Goal: Information Seeking & Learning: Learn about a topic

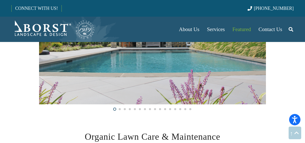
scroll to position [353, 0]
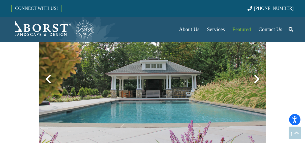
click at [254, 77] on div at bounding box center [257, 79] width 18 height 18
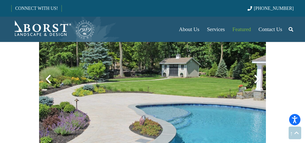
click at [258, 79] on div at bounding box center [257, 79] width 18 height 18
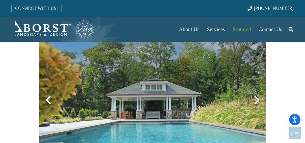
scroll to position [933, 0]
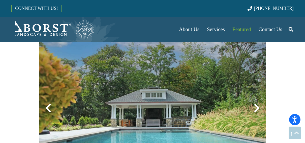
click at [256, 106] on div at bounding box center [257, 108] width 18 height 18
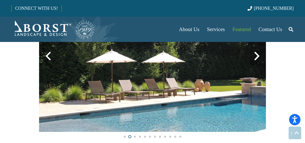
scroll to position [984, 0]
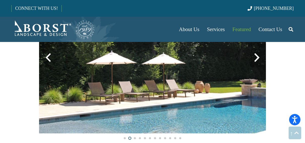
click at [258, 59] on div at bounding box center [257, 57] width 18 height 18
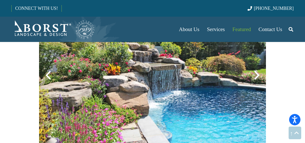
scroll to position [958, 0]
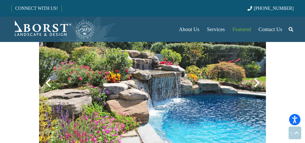
click at [259, 82] on div at bounding box center [257, 83] width 18 height 18
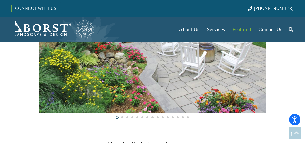
scroll to position [782, 0]
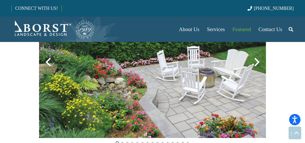
click at [257, 61] on div at bounding box center [257, 62] width 18 height 18
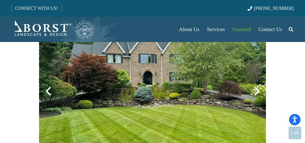
scroll to position [555, 0]
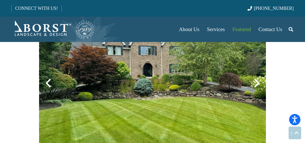
click at [259, 82] on div at bounding box center [257, 83] width 18 height 18
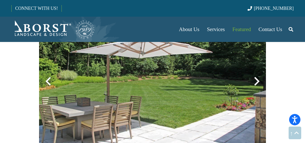
scroll to position [530, 0]
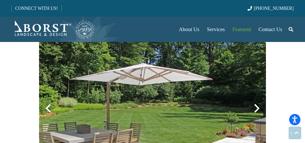
click at [257, 106] on div at bounding box center [257, 108] width 18 height 18
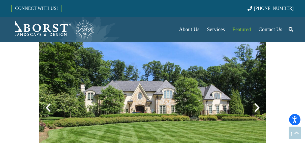
scroll to position [555, 0]
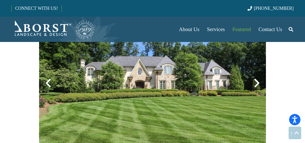
click at [257, 82] on div at bounding box center [257, 83] width 18 height 18
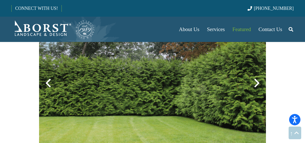
click at [258, 84] on div at bounding box center [257, 83] width 18 height 18
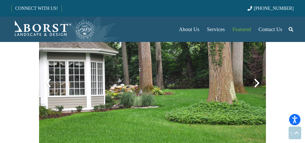
click at [258, 82] on div at bounding box center [257, 83] width 18 height 18
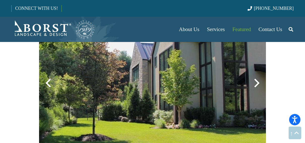
click at [260, 82] on div at bounding box center [257, 83] width 18 height 18
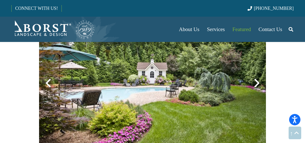
click at [257, 81] on div at bounding box center [257, 83] width 18 height 18
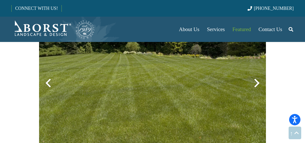
click at [257, 81] on div at bounding box center [257, 83] width 18 height 18
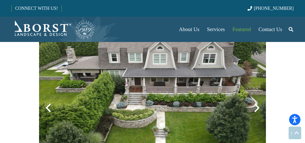
scroll to position [530, 0]
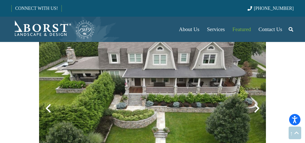
click at [258, 107] on div at bounding box center [257, 108] width 18 height 18
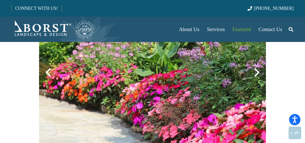
scroll to position [782, 0]
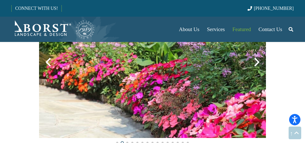
click at [256, 62] on div at bounding box center [257, 62] width 18 height 18
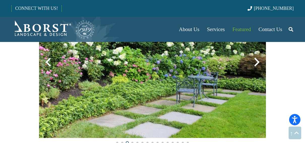
click at [256, 62] on div at bounding box center [257, 62] width 18 height 18
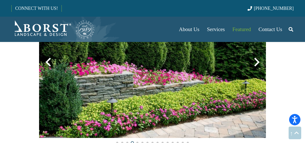
click at [256, 62] on div at bounding box center [257, 62] width 18 height 18
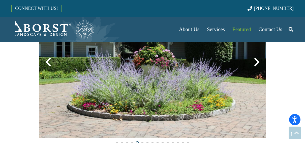
click at [256, 62] on div at bounding box center [257, 62] width 18 height 18
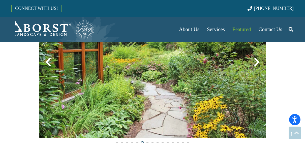
click at [256, 62] on div at bounding box center [257, 62] width 18 height 18
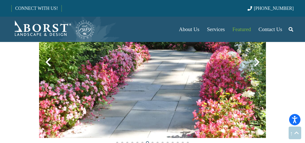
click at [256, 62] on div at bounding box center [257, 62] width 18 height 18
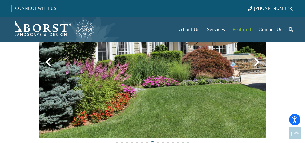
click at [256, 62] on div at bounding box center [257, 62] width 18 height 18
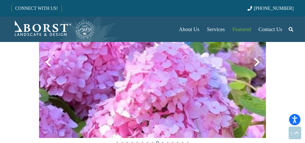
click at [256, 62] on div at bounding box center [257, 62] width 18 height 18
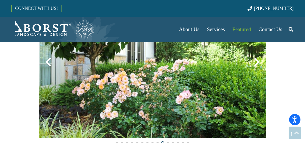
click at [256, 62] on div at bounding box center [257, 62] width 18 height 18
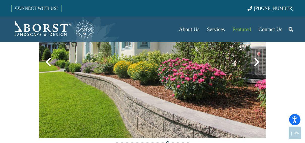
click at [256, 60] on div at bounding box center [257, 62] width 18 height 18
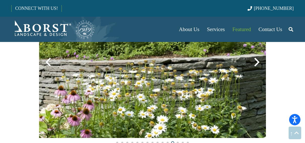
click at [256, 60] on div at bounding box center [257, 62] width 18 height 18
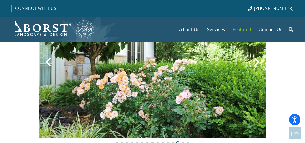
click at [256, 60] on div at bounding box center [257, 62] width 18 height 18
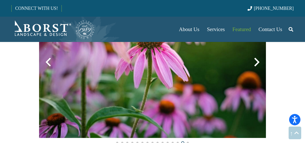
click at [256, 60] on div at bounding box center [257, 62] width 18 height 18
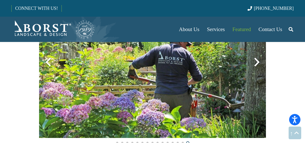
click at [256, 60] on div at bounding box center [257, 62] width 18 height 18
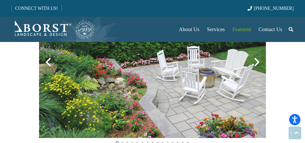
click at [256, 60] on div at bounding box center [257, 62] width 18 height 18
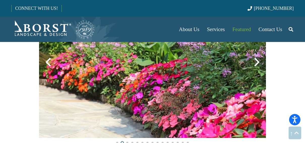
click at [256, 60] on div at bounding box center [257, 62] width 18 height 18
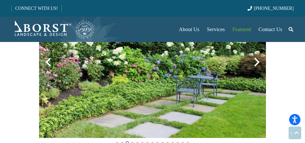
click at [256, 60] on div at bounding box center [257, 62] width 18 height 18
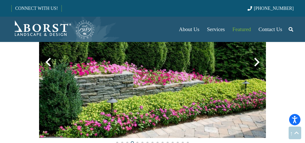
click at [256, 60] on div at bounding box center [257, 62] width 18 height 18
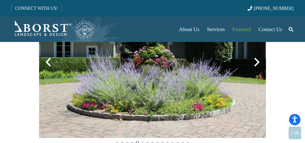
click at [256, 60] on div at bounding box center [257, 62] width 18 height 18
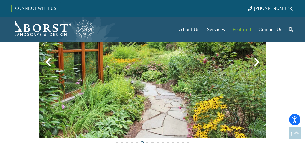
click at [256, 60] on div at bounding box center [257, 62] width 18 height 18
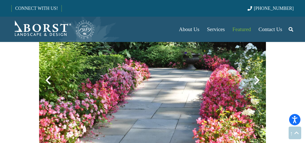
scroll to position [757, 0]
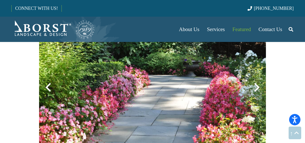
click at [258, 87] on div at bounding box center [257, 87] width 18 height 18
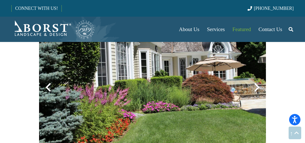
click at [258, 87] on div at bounding box center [257, 87] width 18 height 18
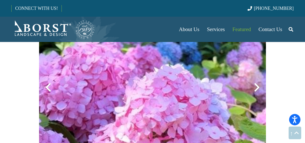
click at [258, 87] on div at bounding box center [257, 87] width 18 height 18
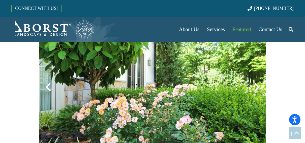
click at [258, 87] on div at bounding box center [257, 87] width 18 height 18
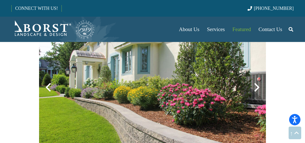
click at [258, 87] on div at bounding box center [257, 87] width 18 height 18
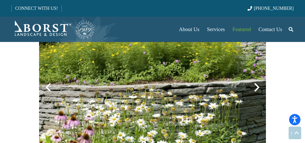
click at [258, 87] on div at bounding box center [257, 87] width 18 height 18
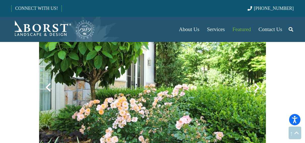
click at [258, 87] on div at bounding box center [257, 87] width 18 height 18
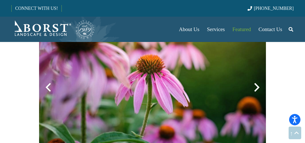
click at [258, 87] on div at bounding box center [257, 87] width 18 height 18
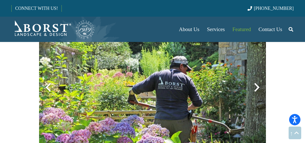
click at [258, 87] on div at bounding box center [257, 87] width 18 height 18
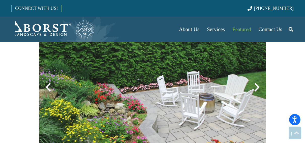
click at [257, 85] on div at bounding box center [257, 87] width 18 height 18
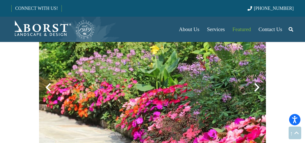
click at [258, 87] on div at bounding box center [257, 87] width 18 height 18
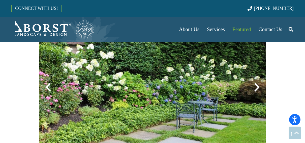
click at [259, 87] on div at bounding box center [257, 87] width 18 height 18
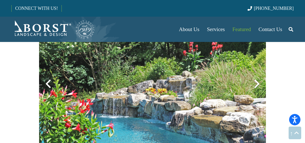
scroll to position [958, 0]
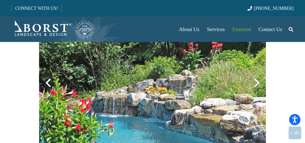
click at [257, 83] on div at bounding box center [257, 83] width 18 height 18
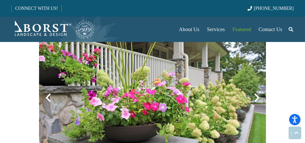
scroll to position [1135, 0]
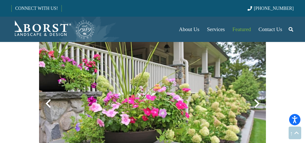
click at [259, 102] on div at bounding box center [257, 103] width 18 height 18
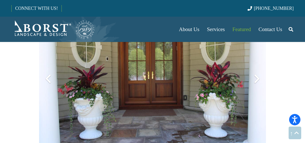
scroll to position [1160, 0]
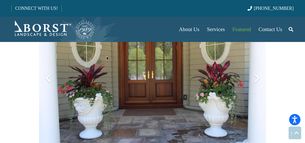
click at [258, 79] on div at bounding box center [257, 78] width 18 height 18
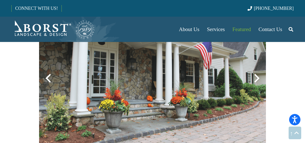
click at [258, 79] on div at bounding box center [257, 78] width 18 height 18
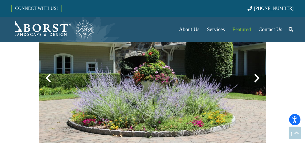
click at [258, 79] on div at bounding box center [257, 78] width 18 height 18
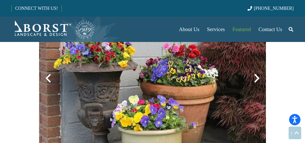
click at [258, 79] on div at bounding box center [257, 78] width 18 height 18
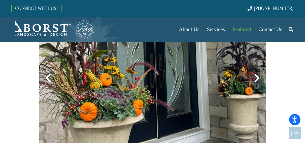
click at [258, 79] on div at bounding box center [257, 78] width 18 height 18
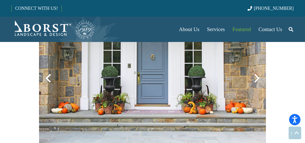
click at [256, 78] on div at bounding box center [257, 78] width 18 height 18
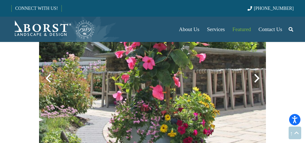
click at [256, 78] on div at bounding box center [257, 78] width 18 height 18
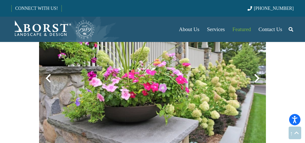
click at [256, 78] on div at bounding box center [257, 78] width 18 height 18
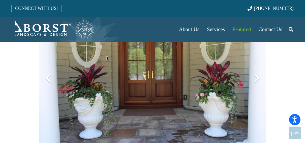
click at [256, 78] on div at bounding box center [257, 78] width 18 height 18
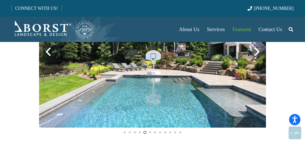
scroll to position [958, 0]
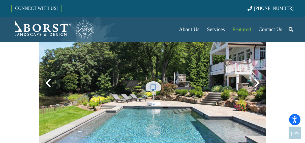
click at [258, 94] on img at bounding box center [152, 82] width 227 height 151
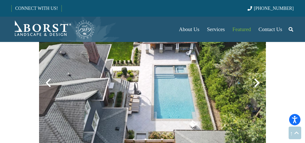
click at [259, 83] on div at bounding box center [257, 83] width 18 height 18
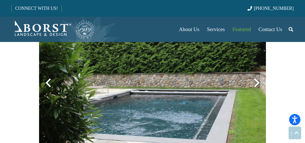
click at [259, 83] on div at bounding box center [257, 83] width 18 height 18
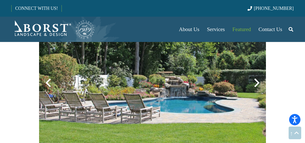
click at [258, 83] on div at bounding box center [257, 83] width 18 height 18
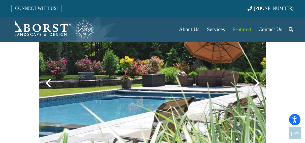
click at [258, 83] on div at bounding box center [257, 83] width 18 height 18
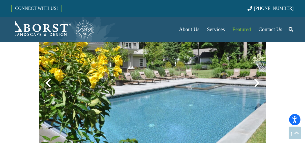
click at [258, 83] on div at bounding box center [257, 83] width 18 height 18
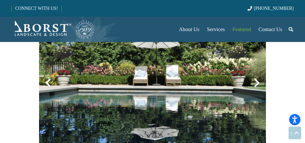
click at [258, 83] on div at bounding box center [257, 83] width 18 height 18
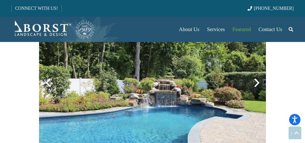
click at [258, 83] on div at bounding box center [257, 83] width 18 height 18
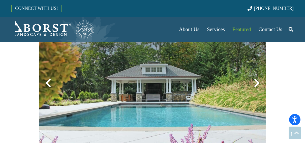
click at [258, 83] on div at bounding box center [257, 83] width 18 height 18
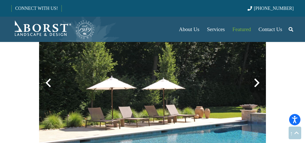
click at [258, 83] on div at bounding box center [257, 83] width 18 height 18
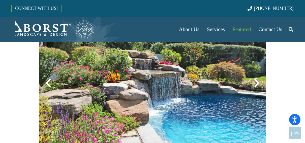
click at [259, 83] on div at bounding box center [257, 83] width 18 height 18
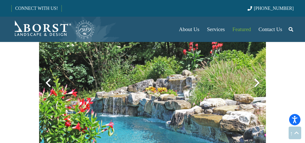
click at [259, 83] on div at bounding box center [257, 83] width 18 height 18
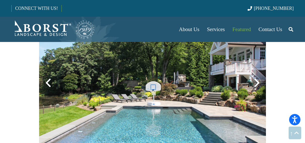
click at [258, 82] on div at bounding box center [257, 83] width 18 height 18
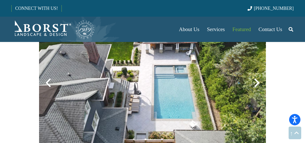
click at [259, 82] on div at bounding box center [257, 83] width 18 height 18
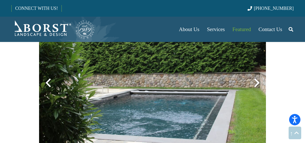
click at [259, 82] on div at bounding box center [257, 83] width 18 height 18
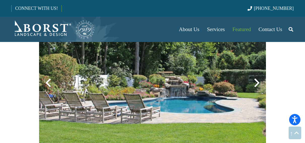
click at [259, 82] on div at bounding box center [257, 83] width 18 height 18
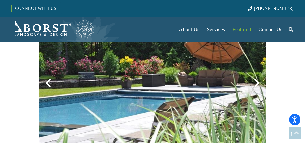
click at [259, 82] on div at bounding box center [257, 83] width 18 height 18
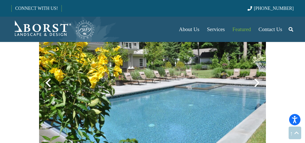
click at [259, 82] on div at bounding box center [257, 83] width 18 height 18
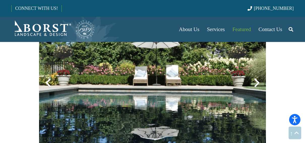
click at [259, 82] on div at bounding box center [257, 83] width 18 height 18
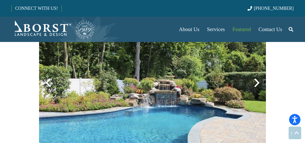
click at [259, 82] on div at bounding box center [257, 83] width 18 height 18
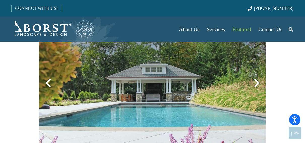
click at [259, 82] on div at bounding box center [257, 83] width 18 height 18
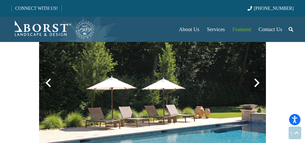
click at [259, 82] on div at bounding box center [257, 83] width 18 height 18
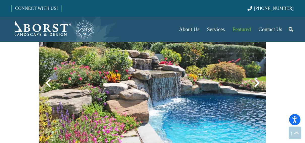
click at [259, 82] on div at bounding box center [257, 83] width 18 height 18
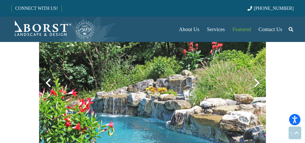
click at [259, 82] on div at bounding box center [257, 83] width 18 height 18
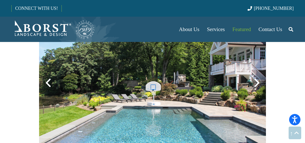
click at [259, 82] on div at bounding box center [257, 83] width 18 height 18
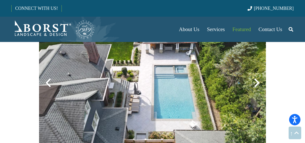
click at [49, 81] on div at bounding box center [48, 83] width 18 height 18
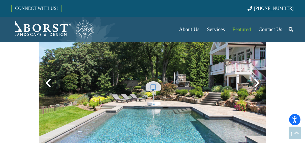
click at [257, 83] on div at bounding box center [257, 83] width 18 height 18
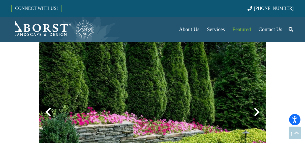
scroll to position [782, 0]
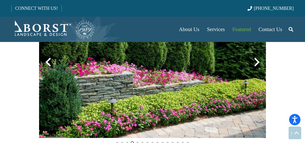
click at [257, 62] on div at bounding box center [257, 62] width 18 height 18
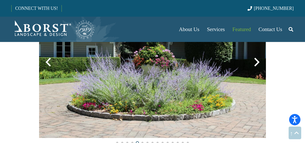
click at [258, 63] on div at bounding box center [257, 62] width 18 height 18
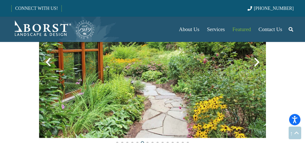
click at [258, 63] on div at bounding box center [257, 62] width 18 height 18
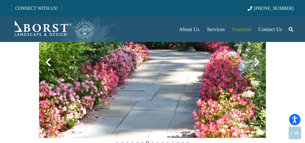
click at [258, 63] on div at bounding box center [257, 62] width 18 height 18
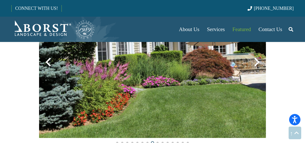
click at [258, 63] on div at bounding box center [257, 62] width 18 height 18
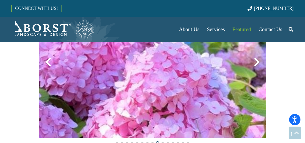
click at [258, 63] on div at bounding box center [257, 62] width 18 height 18
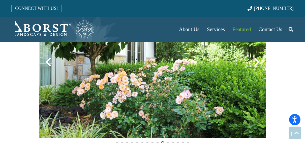
click at [258, 63] on div at bounding box center [257, 62] width 18 height 18
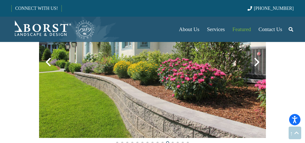
click at [259, 62] on div at bounding box center [257, 62] width 18 height 18
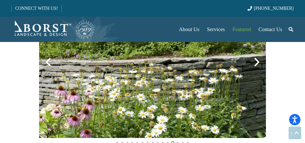
click at [258, 62] on div at bounding box center [257, 62] width 18 height 18
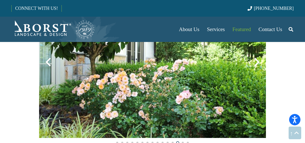
click at [258, 62] on div at bounding box center [257, 62] width 18 height 18
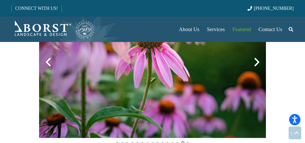
click at [258, 62] on div at bounding box center [257, 62] width 18 height 18
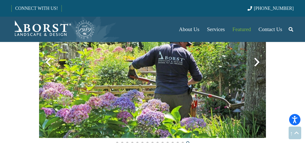
click at [257, 62] on div at bounding box center [257, 62] width 18 height 18
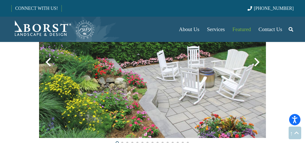
click at [256, 62] on div at bounding box center [257, 62] width 18 height 18
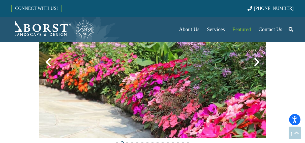
click at [255, 62] on div at bounding box center [257, 62] width 18 height 18
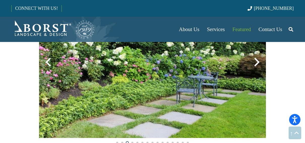
click at [258, 61] on div at bounding box center [257, 62] width 18 height 18
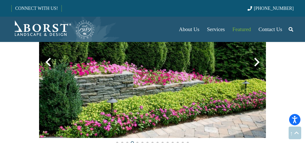
click at [258, 61] on div at bounding box center [257, 62] width 18 height 18
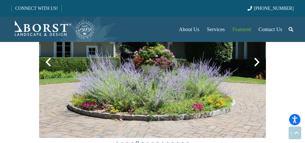
click at [258, 61] on div at bounding box center [257, 62] width 18 height 18
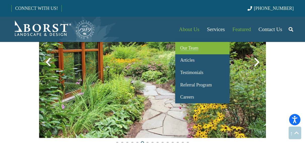
click at [190, 46] on span "Our Team" at bounding box center [189, 47] width 18 height 5
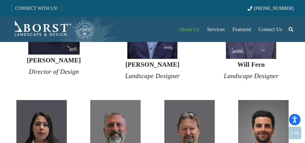
scroll to position [958, 0]
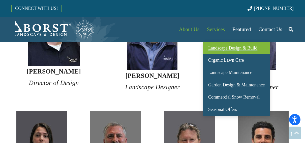
click at [225, 47] on span "Landscape Design & Build" at bounding box center [232, 47] width 49 height 5
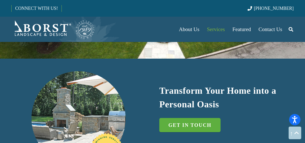
scroll to position [151, 0]
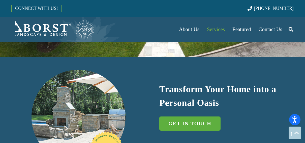
drag, startPoint x: 136, startPoint y: 69, endPoint x: 237, endPoint y: 82, distance: 101.5
click at [237, 116] on div "GET IN TOUCH" at bounding box center [226, 123] width 134 height 14
drag, startPoint x: 237, startPoint y: 82, endPoint x: 168, endPoint y: 114, distance: 75.0
click at [168, 114] on div "Transform Your Home into a Personal Oasis GET IN TOUCH" at bounding box center [227, 122] width 148 height 81
click at [81, 81] on img at bounding box center [79, 117] width 94 height 94
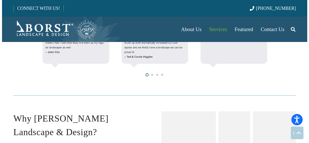
scroll to position [530, 0]
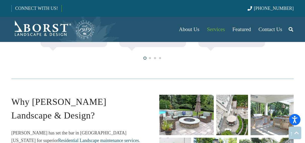
click at [181, 95] on link "unique fire pit designs" at bounding box center [186, 115] width 54 height 40
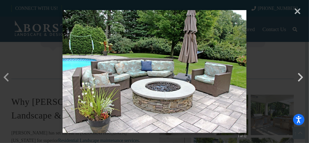
click at [302, 75] on button "button" at bounding box center [300, 69] width 12 height 12
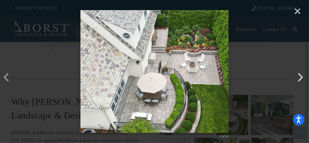
click at [302, 75] on button "button" at bounding box center [300, 69] width 12 height 12
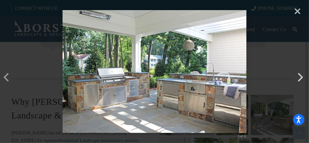
click at [301, 75] on button "button" at bounding box center [300, 69] width 12 height 12
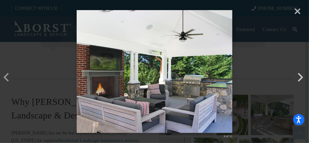
click at [300, 75] on button "button" at bounding box center [300, 69] width 12 height 12
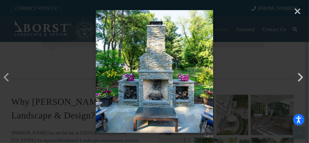
click at [300, 75] on button "button" at bounding box center [300, 69] width 12 height 12
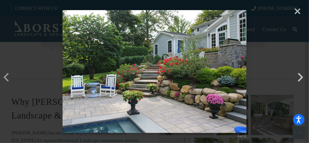
click at [300, 75] on button "button" at bounding box center [300, 69] width 12 height 12
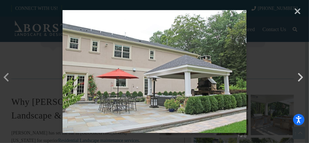
click at [300, 75] on button "button" at bounding box center [300, 69] width 12 height 12
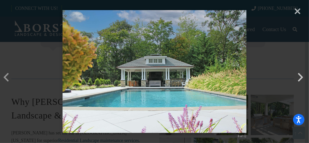
click at [300, 75] on button "button" at bounding box center [300, 69] width 12 height 12
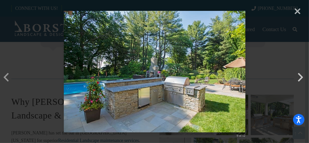
click at [300, 75] on button "button" at bounding box center [300, 69] width 12 height 12
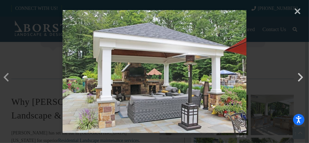
click at [300, 75] on button "button" at bounding box center [300, 69] width 12 height 12
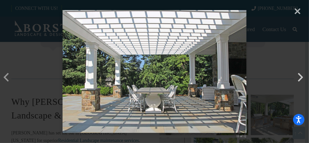
click at [300, 75] on button "button" at bounding box center [300, 69] width 12 height 12
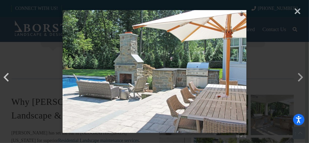
click at [4, 75] on button "button" at bounding box center [6, 69] width 12 height 12
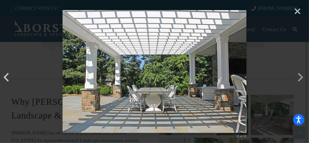
click at [7, 75] on button "button" at bounding box center [6, 69] width 12 height 12
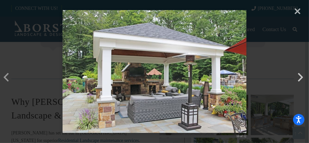
click at [301, 75] on button "button" at bounding box center [300, 69] width 12 height 12
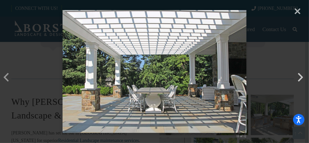
click at [300, 75] on button "button" at bounding box center [300, 69] width 12 height 12
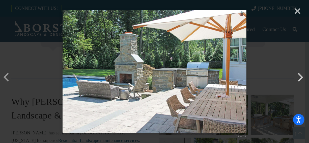
click at [300, 75] on button "button" at bounding box center [300, 69] width 12 height 12
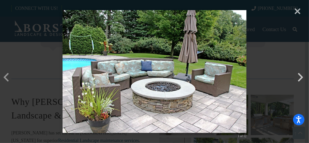
click at [298, 75] on button "button" at bounding box center [300, 69] width 12 height 12
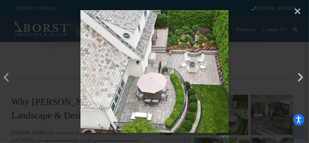
click at [301, 75] on button "button" at bounding box center [300, 69] width 12 height 12
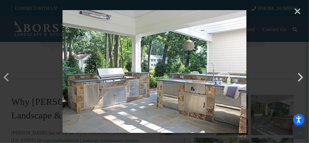
click at [301, 75] on button "button" at bounding box center [300, 69] width 12 height 12
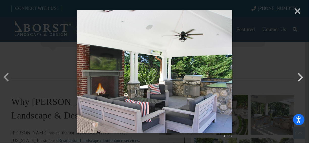
click at [301, 75] on button "button" at bounding box center [300, 69] width 12 height 12
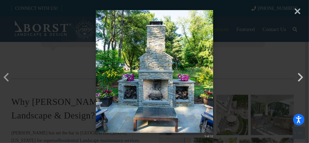
click at [302, 75] on button "button" at bounding box center [300, 69] width 12 height 12
